Goal: Task Accomplishment & Management: Manage account settings

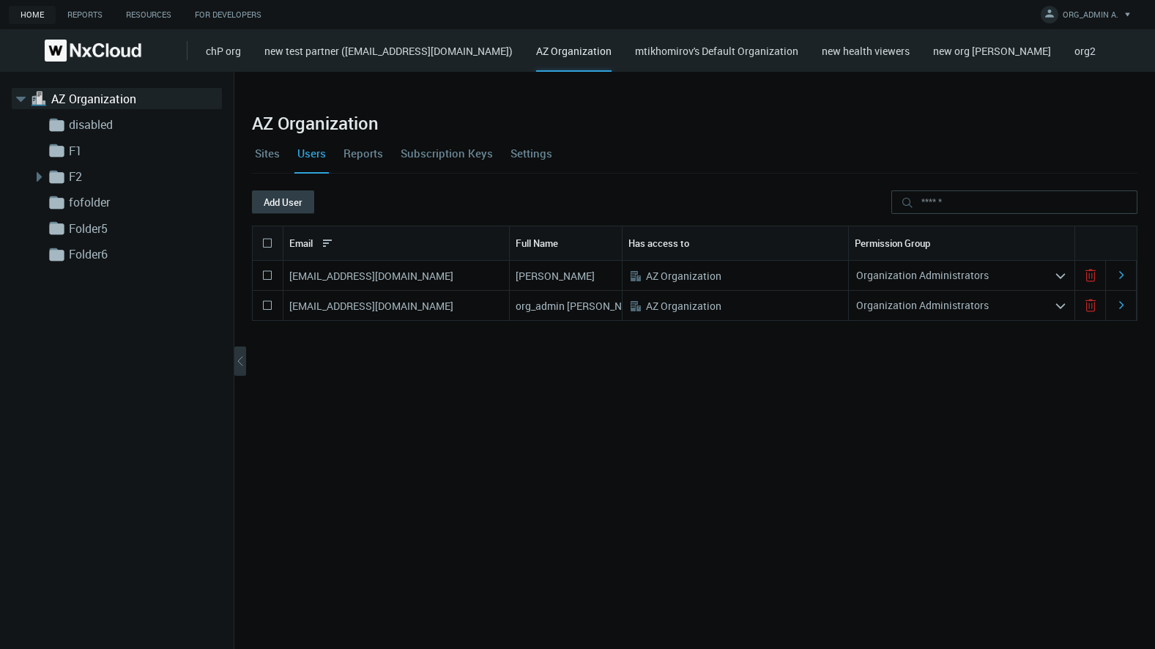
click at [276, 196] on button "Add User" at bounding box center [283, 202] width 62 height 23
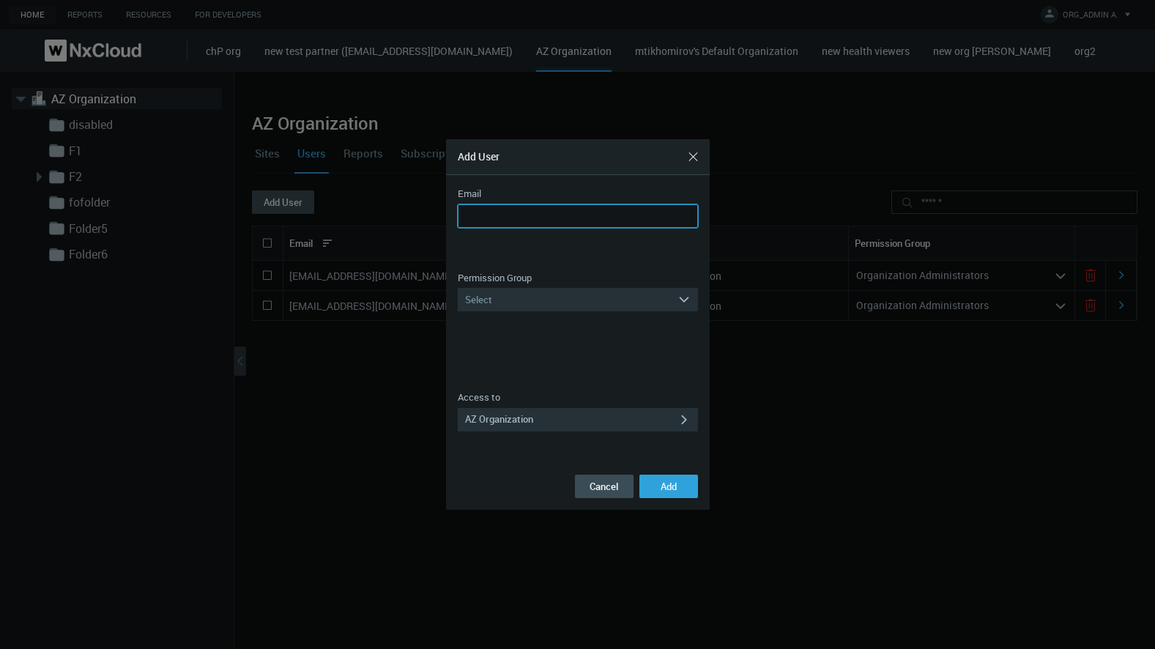
click at [611, 223] on input "Email" at bounding box center [578, 215] width 240 height 23
click at [638, 218] on input "Email" at bounding box center [578, 215] width 240 height 23
type input "**********"
click at [542, 295] on div "Select" at bounding box center [568, 299] width 220 height 23
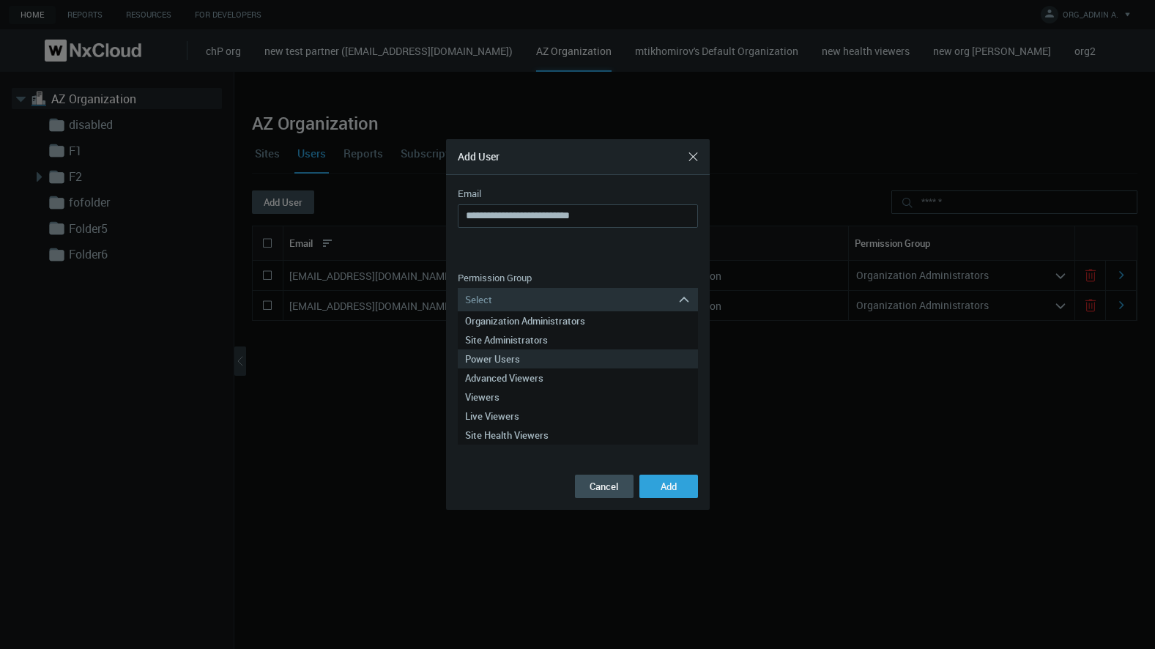
click at [548, 358] on div "Power Users" at bounding box center [578, 359] width 226 height 19
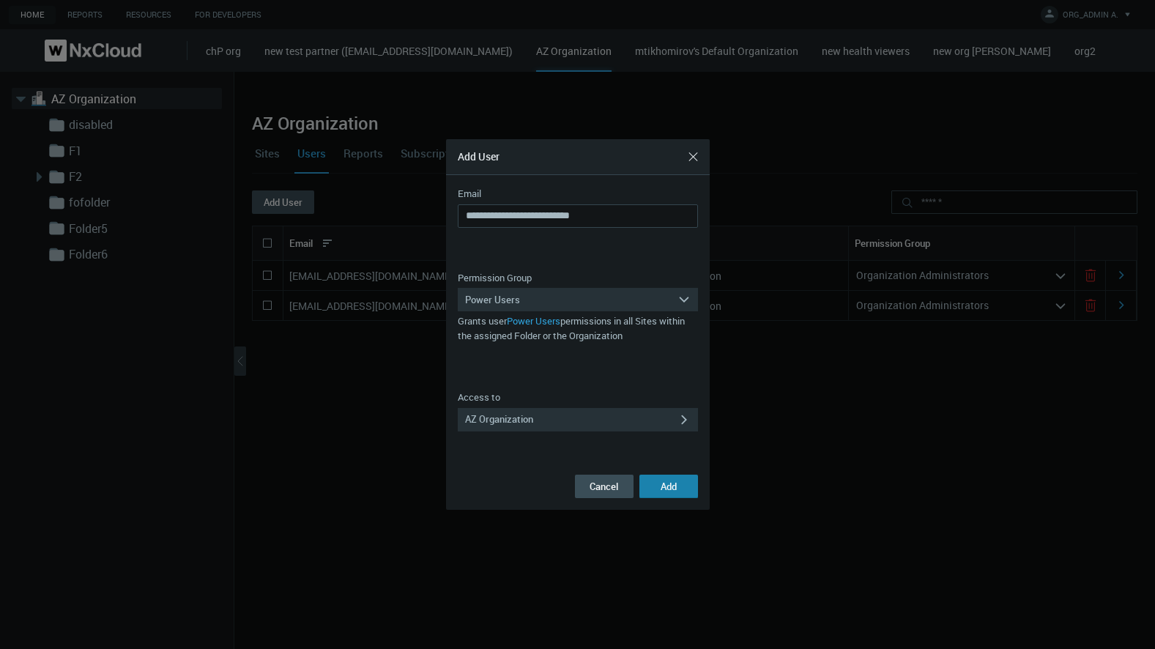
click at [678, 488] on button "Add" at bounding box center [669, 486] width 59 height 23
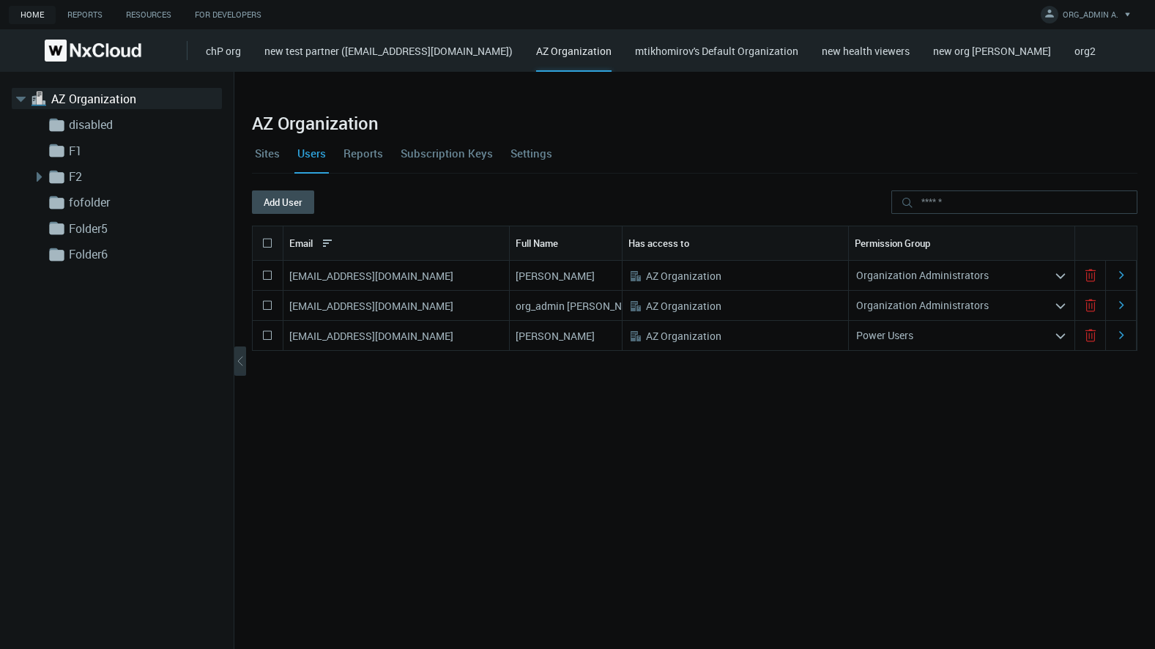
click at [372, 336] on nx-search-highlight "azaretskaya@networkoptix.com" at bounding box center [371, 336] width 164 height 14
copy nx-search-highlight "azaretskaya@networkoptix.com"
click at [265, 334] on icon at bounding box center [268, 336] width 18 height 18
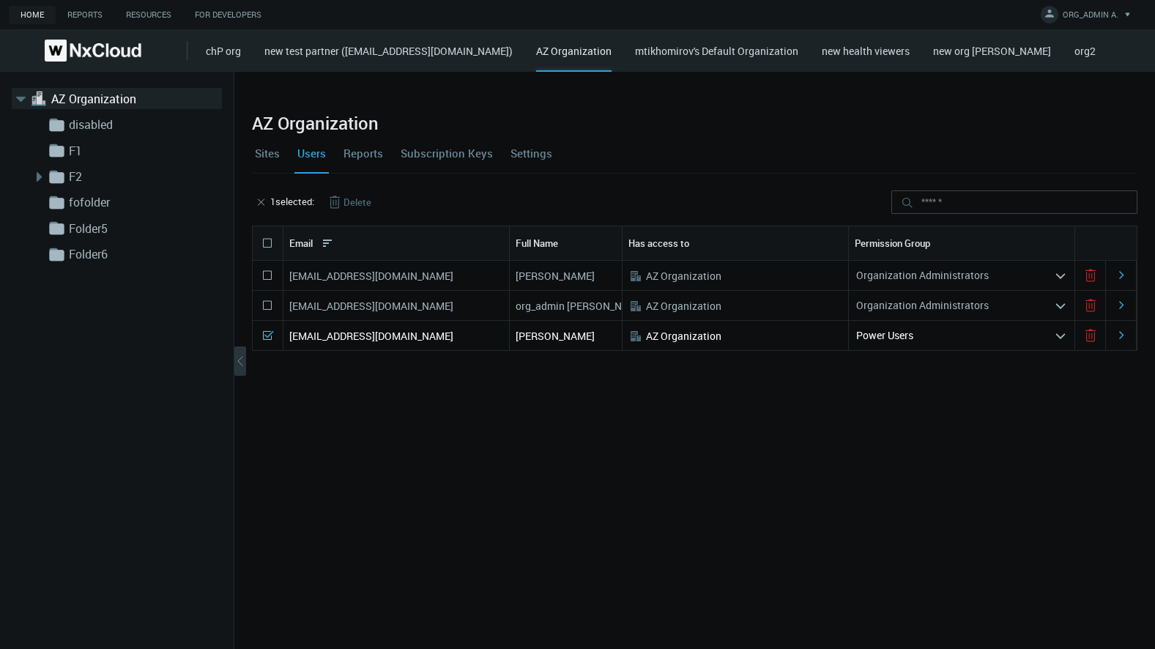
click at [344, 207] on icon at bounding box center [335, 202] width 18 height 18
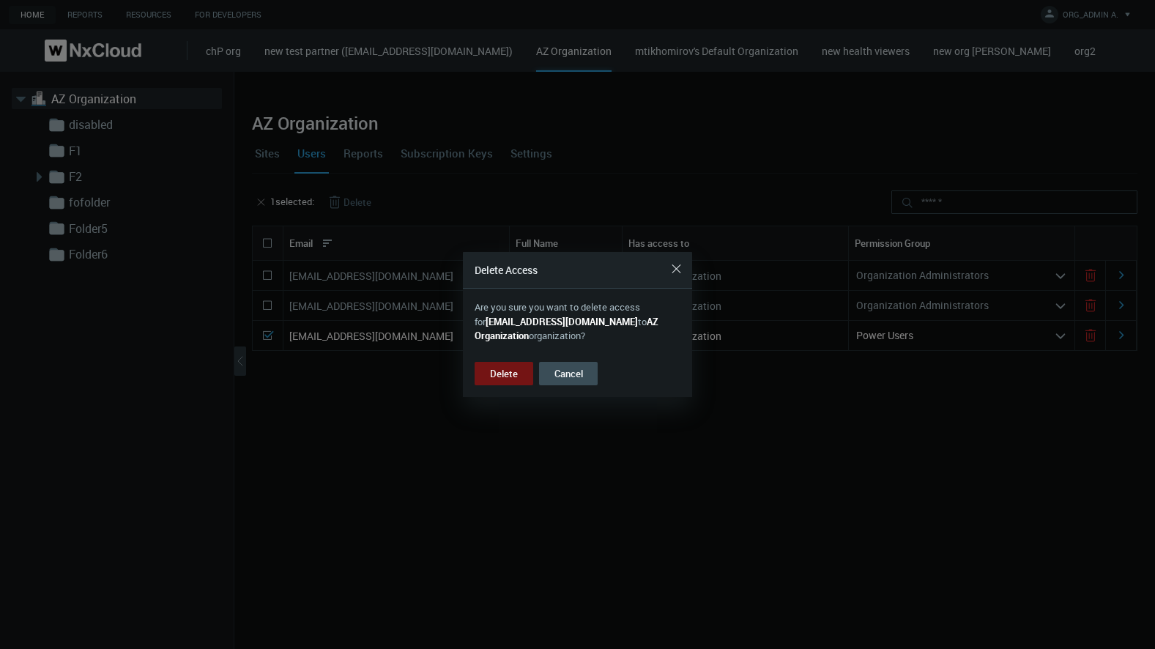
click at [538, 377] on div "Delete Cancel" at bounding box center [577, 374] width 229 height 48
click at [523, 374] on button "Delete" at bounding box center [504, 373] width 59 height 23
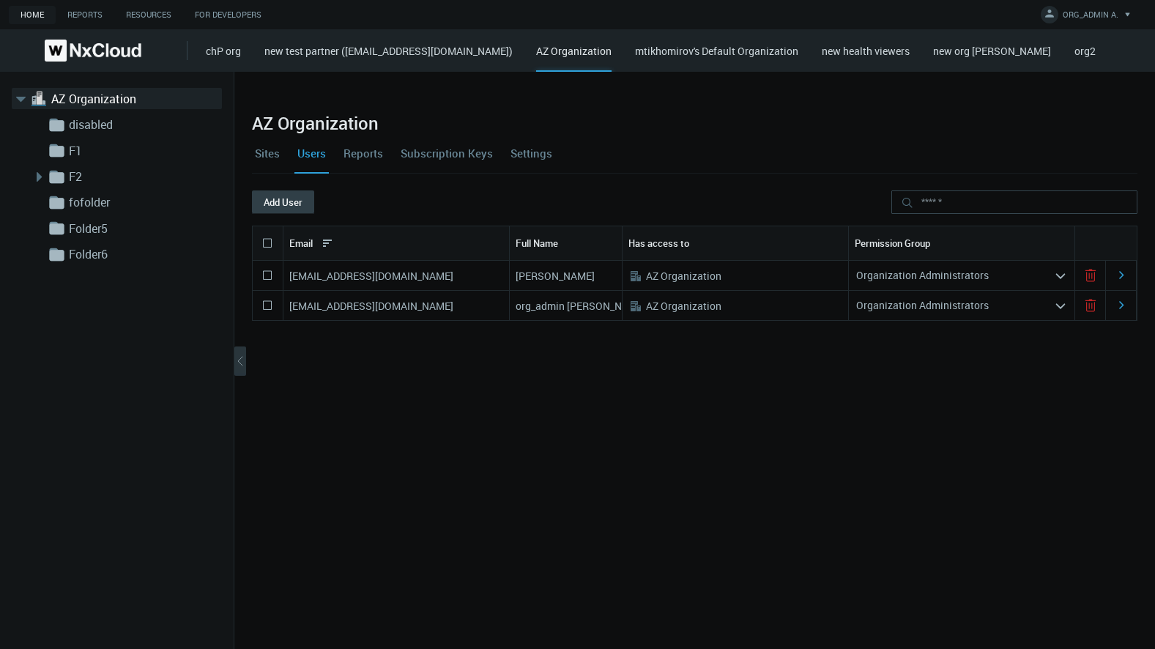
click at [284, 196] on button "Add User" at bounding box center [283, 202] width 62 height 23
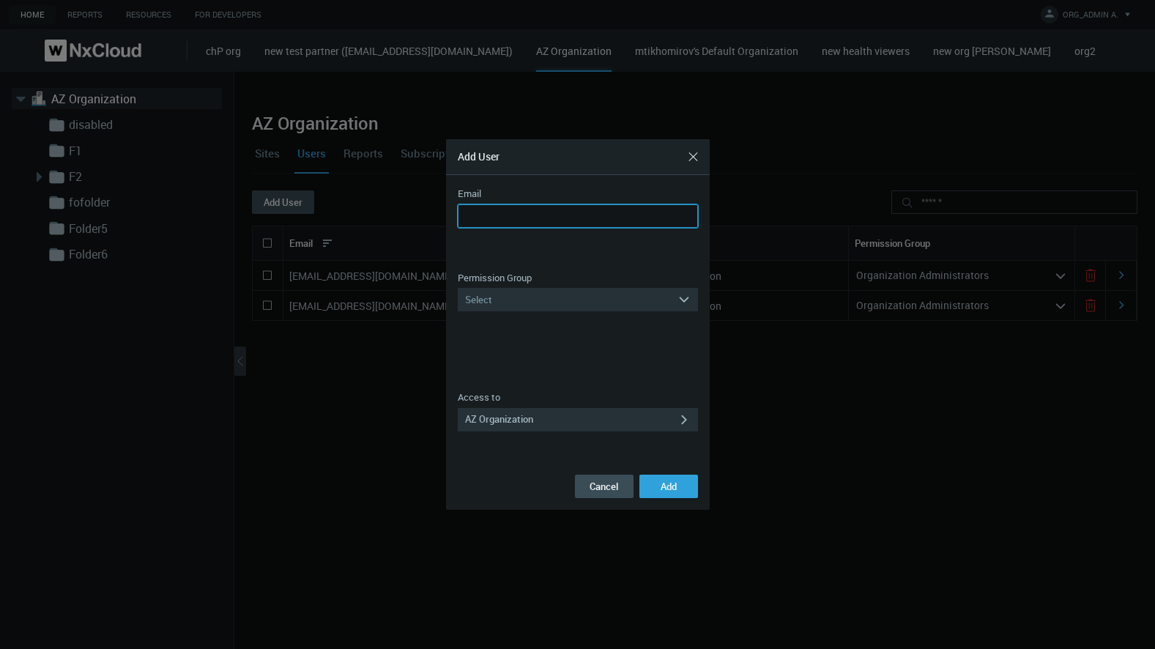
click at [507, 221] on input "Email" at bounding box center [578, 215] width 240 height 23
type input "**********"
click at [533, 304] on div "Select" at bounding box center [568, 299] width 220 height 23
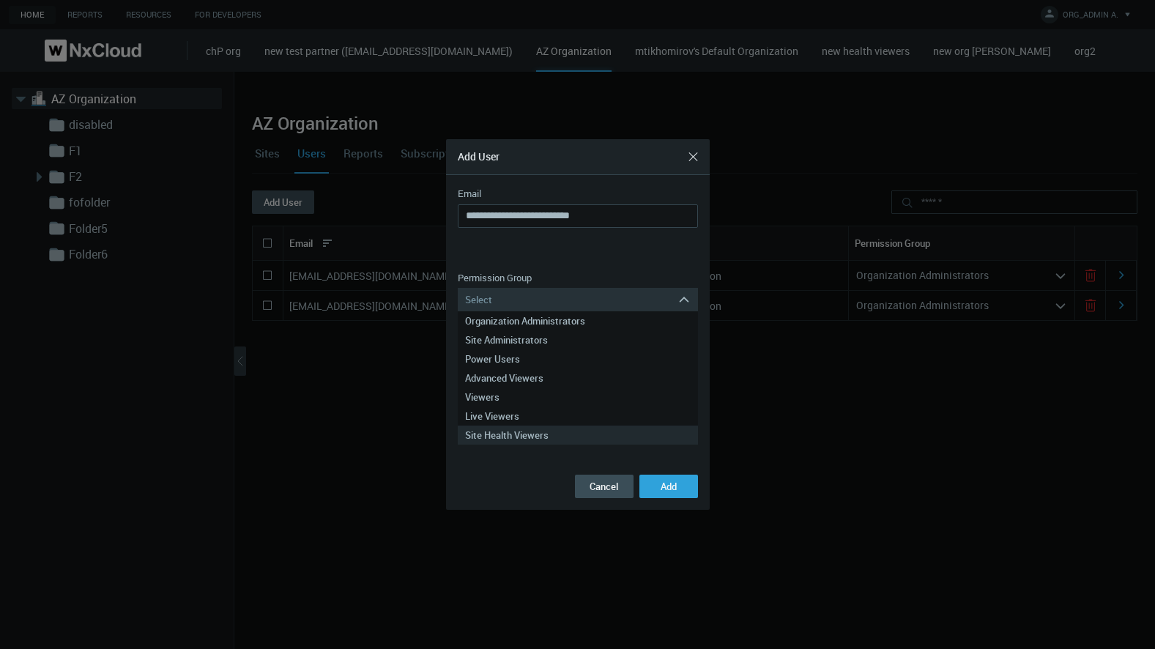
click at [544, 434] on div "Site Health Viewers" at bounding box center [578, 435] width 226 height 19
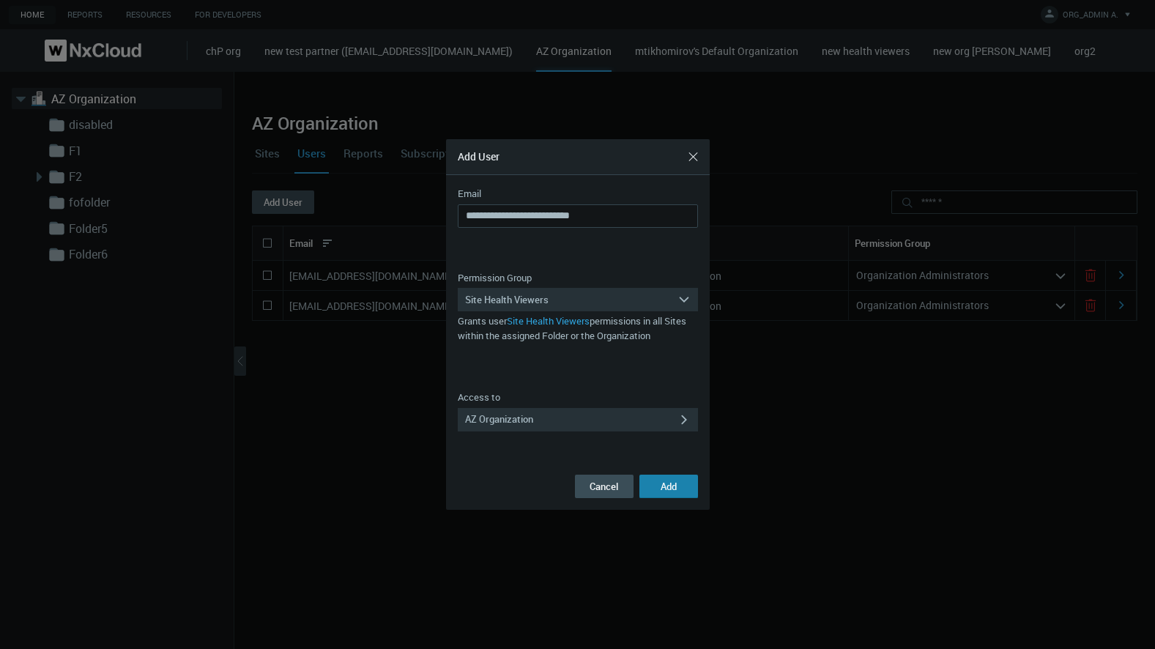
click at [668, 493] on button "Add" at bounding box center [669, 486] width 59 height 23
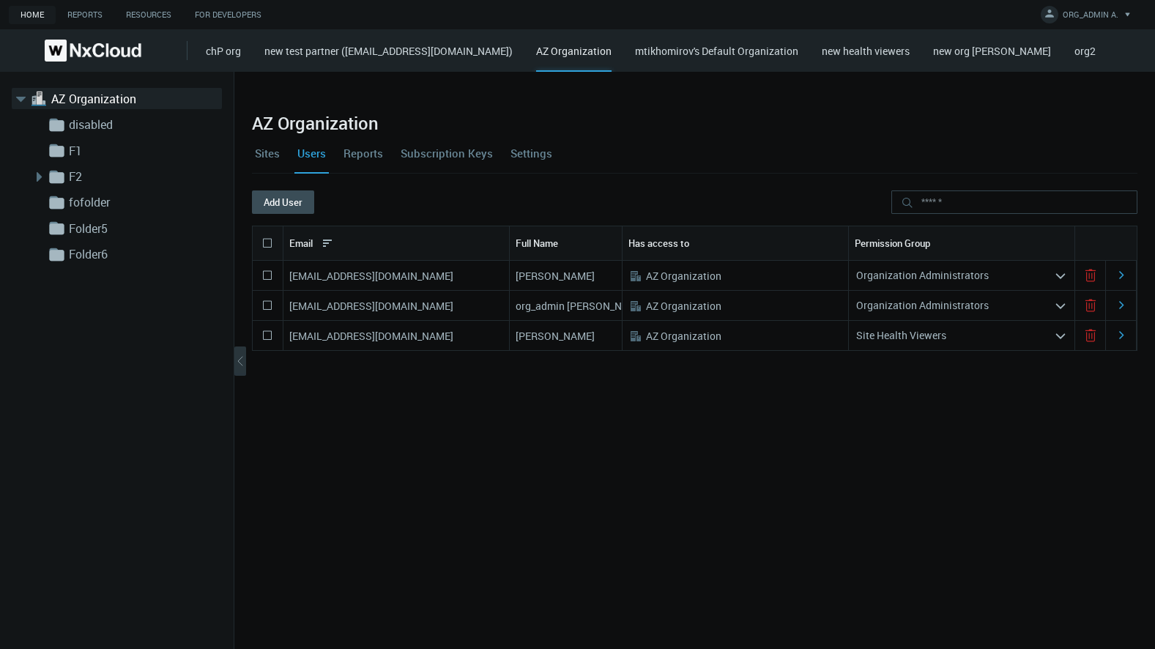
click at [266, 333] on icon at bounding box center [268, 336] width 18 height 18
click at [370, 201] on button "Delete" at bounding box center [348, 202] width 69 height 23
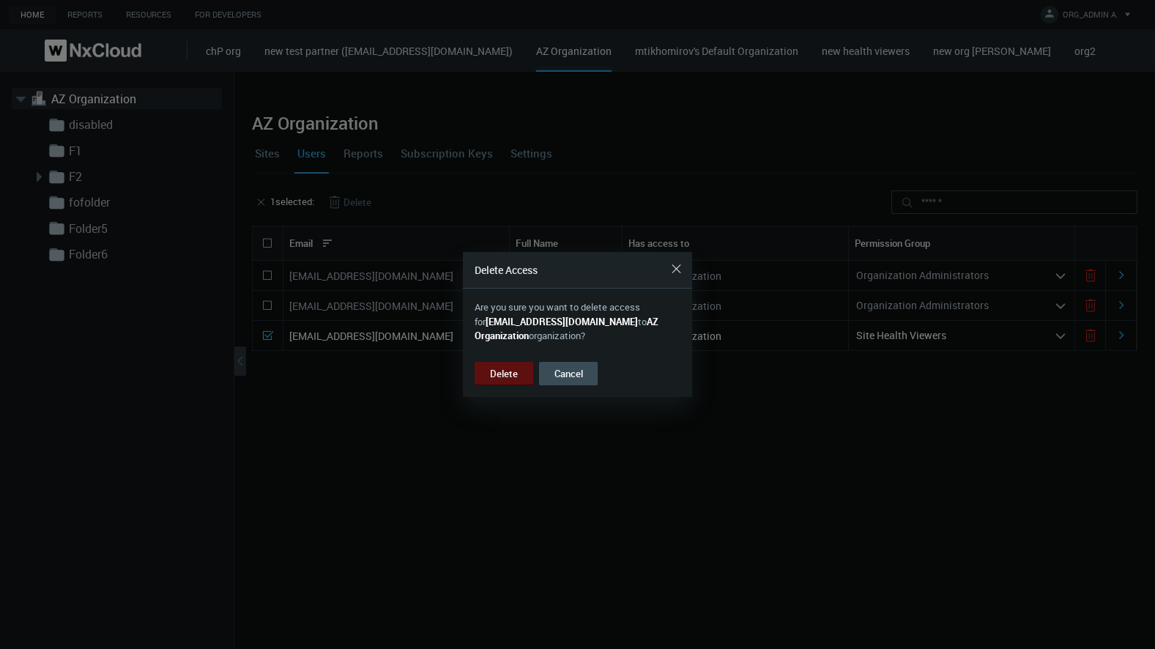
click at [506, 372] on button "Delete" at bounding box center [504, 373] width 59 height 23
